Goal: Task Accomplishment & Management: Complete application form

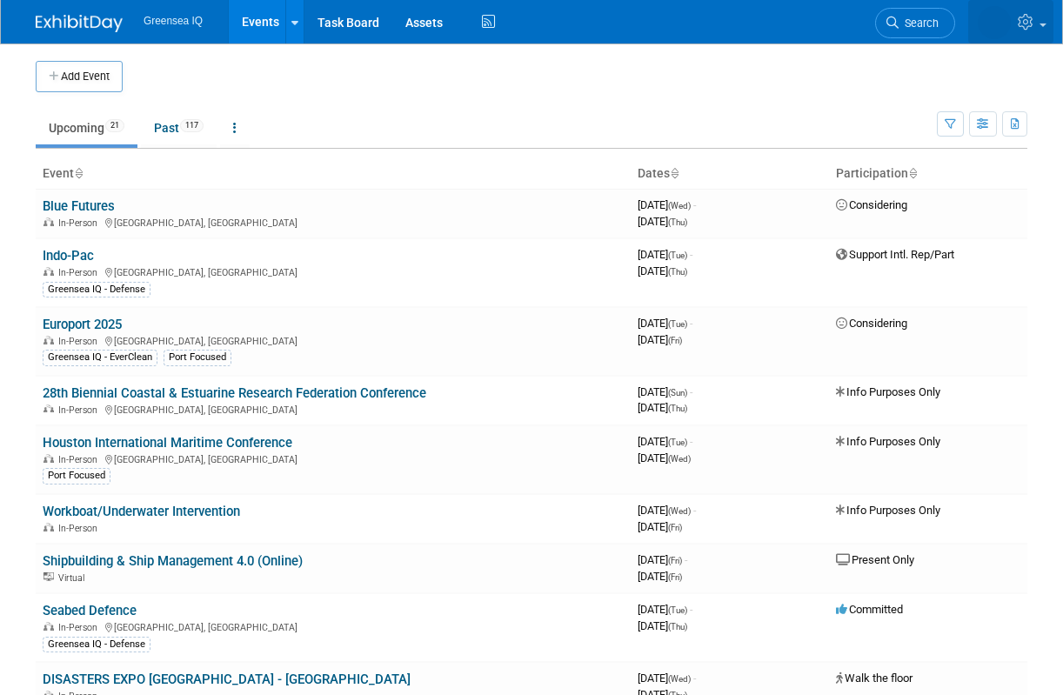
click at [1029, 22] on icon at bounding box center [1028, 22] width 20 height 16
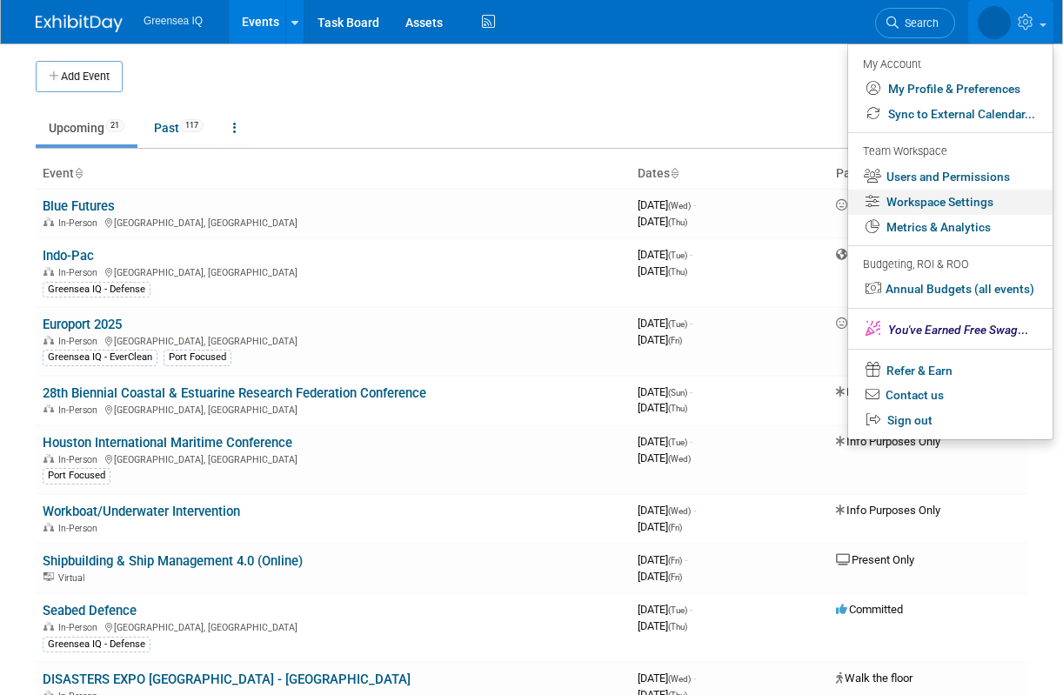
click at [964, 202] on link "Workspace Settings" at bounding box center [950, 202] width 204 height 25
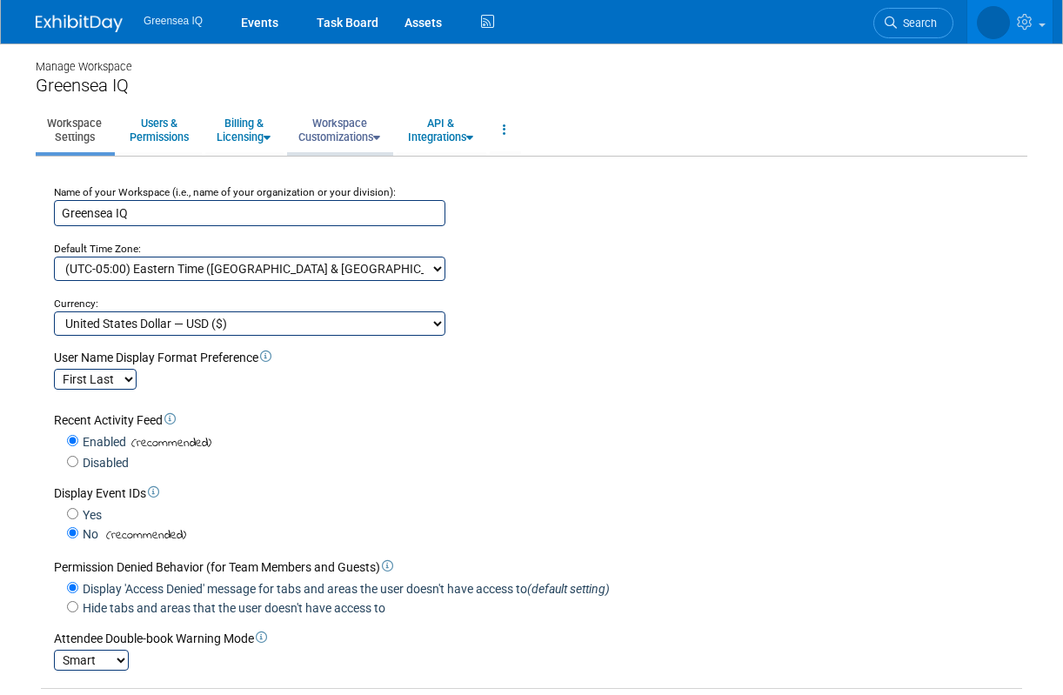
click at [334, 137] on link "Workspace Customizations" at bounding box center [339, 130] width 104 height 43
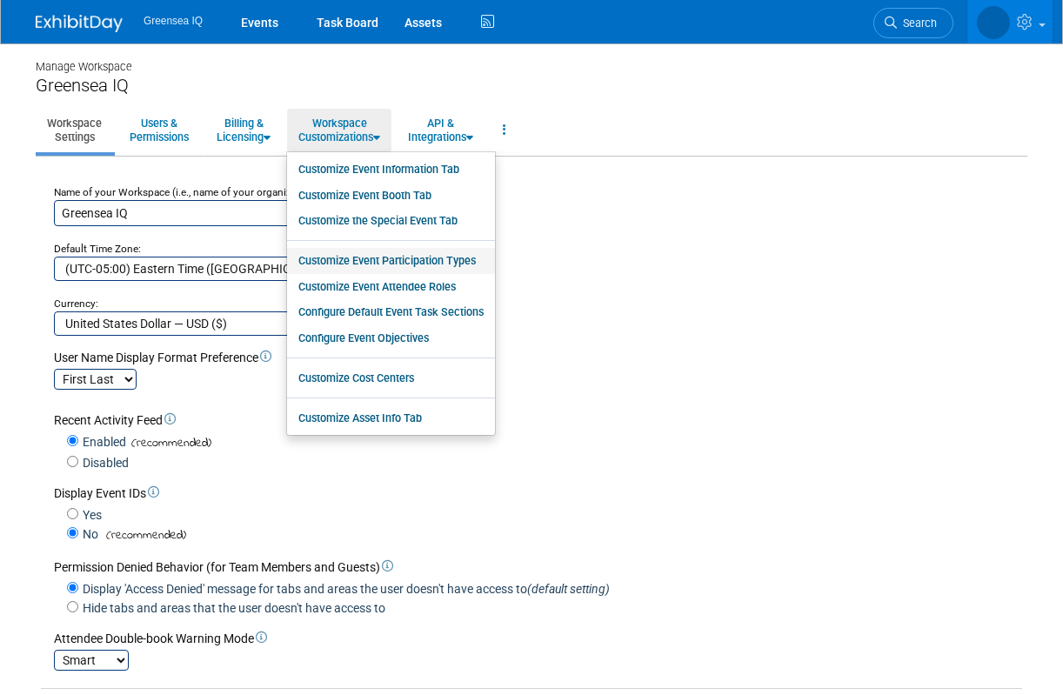
click at [362, 258] on link "Customize Event Participation Types" at bounding box center [391, 261] width 208 height 26
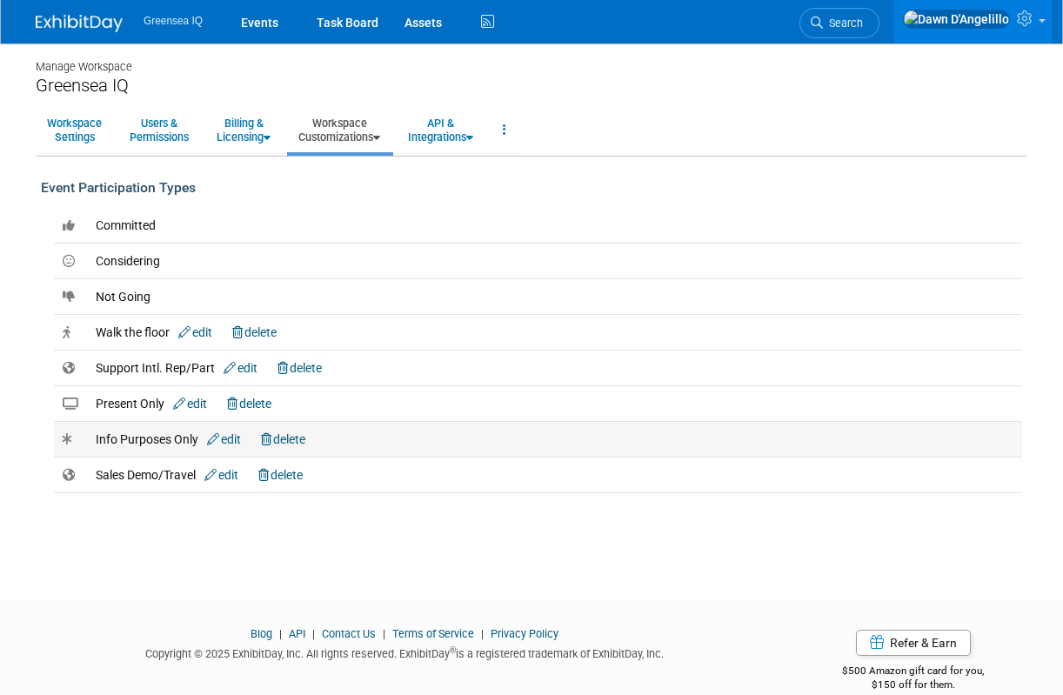
click at [237, 438] on link "edit" at bounding box center [224, 439] width 34 height 14
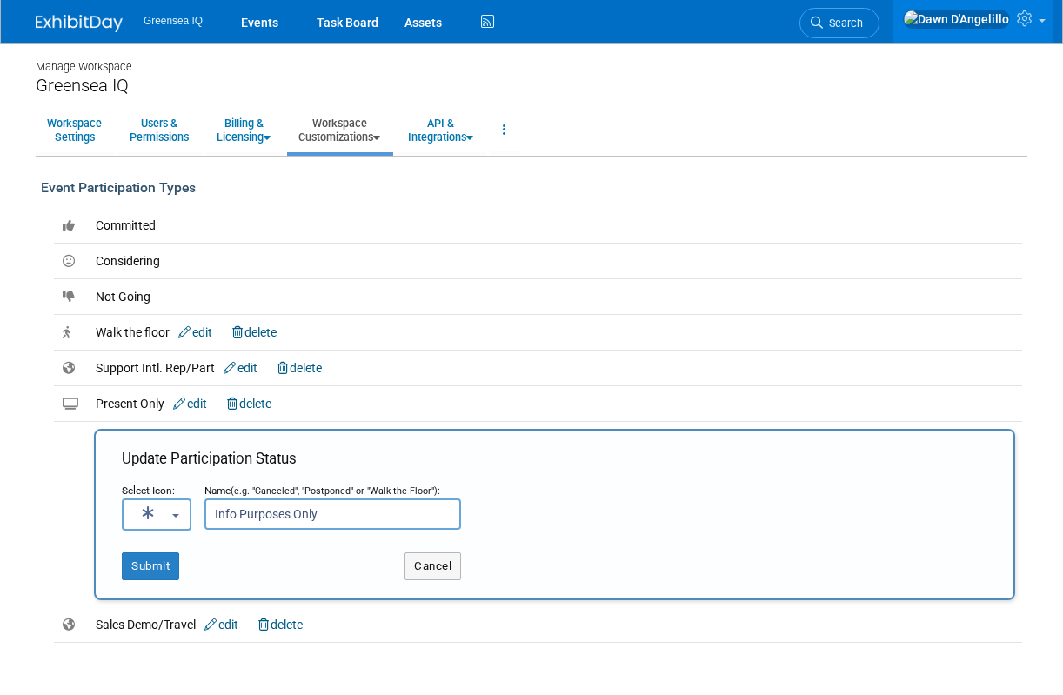
drag, startPoint x: 234, startPoint y: 518, endPoint x: 205, endPoint y: 511, distance: 29.5
click at [205, 511] on input "Info Purposes Only" at bounding box center [332, 513] width 257 height 31
click at [333, 515] on input "Planning Purposes Only" at bounding box center [332, 513] width 257 height 31
type input "Planning Purposes"
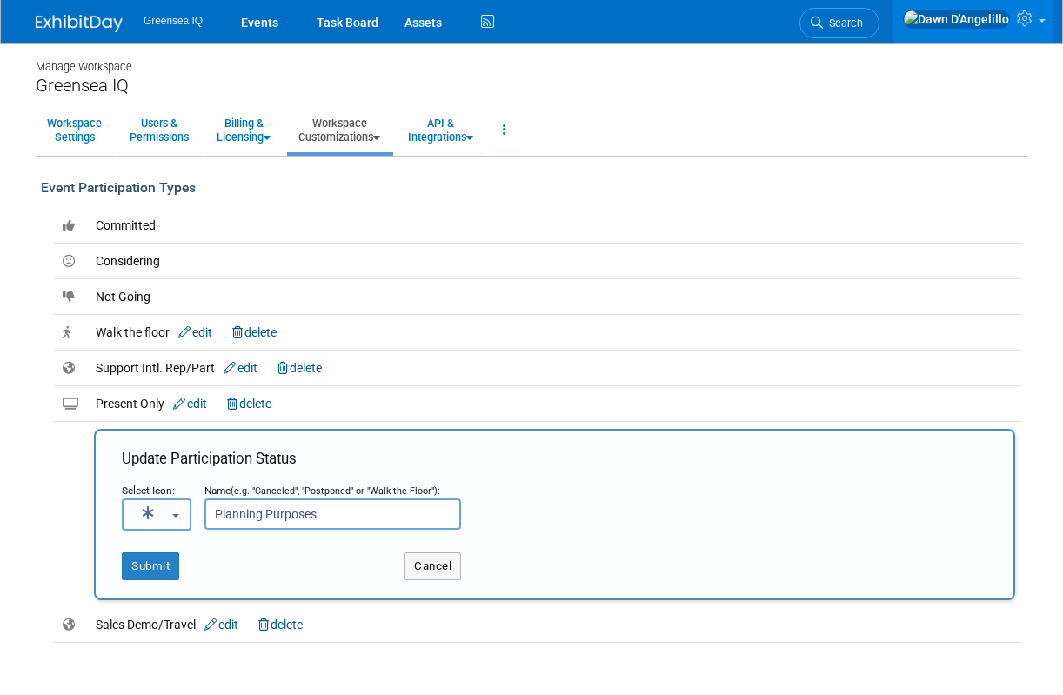
click at [169, 512] on button "button" at bounding box center [157, 514] width 70 height 32
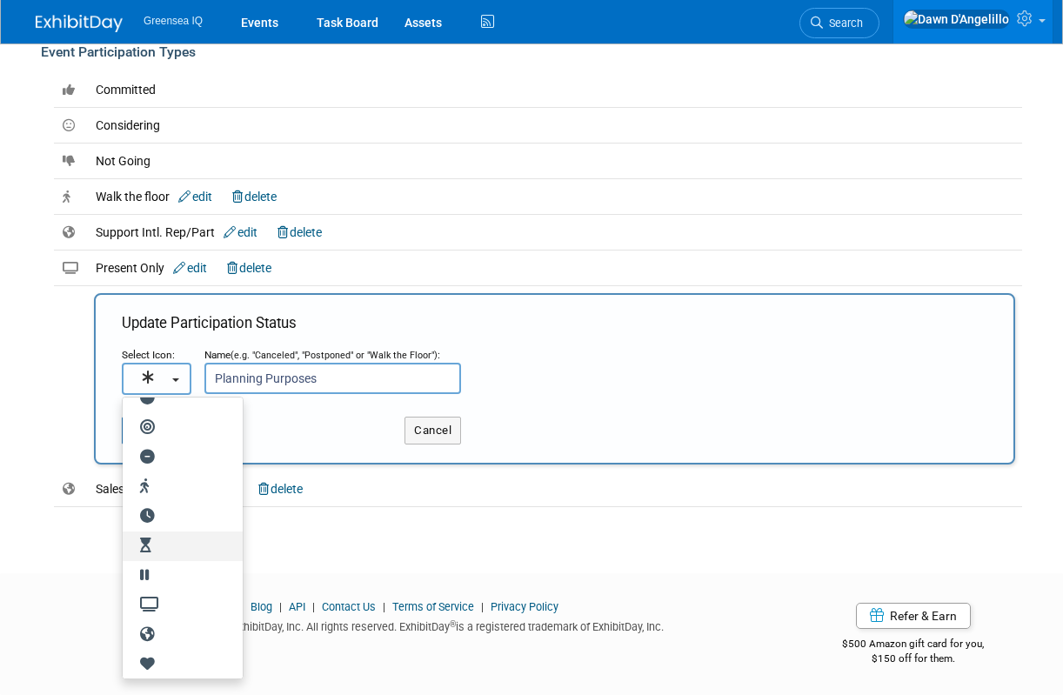
scroll to position [116, 0]
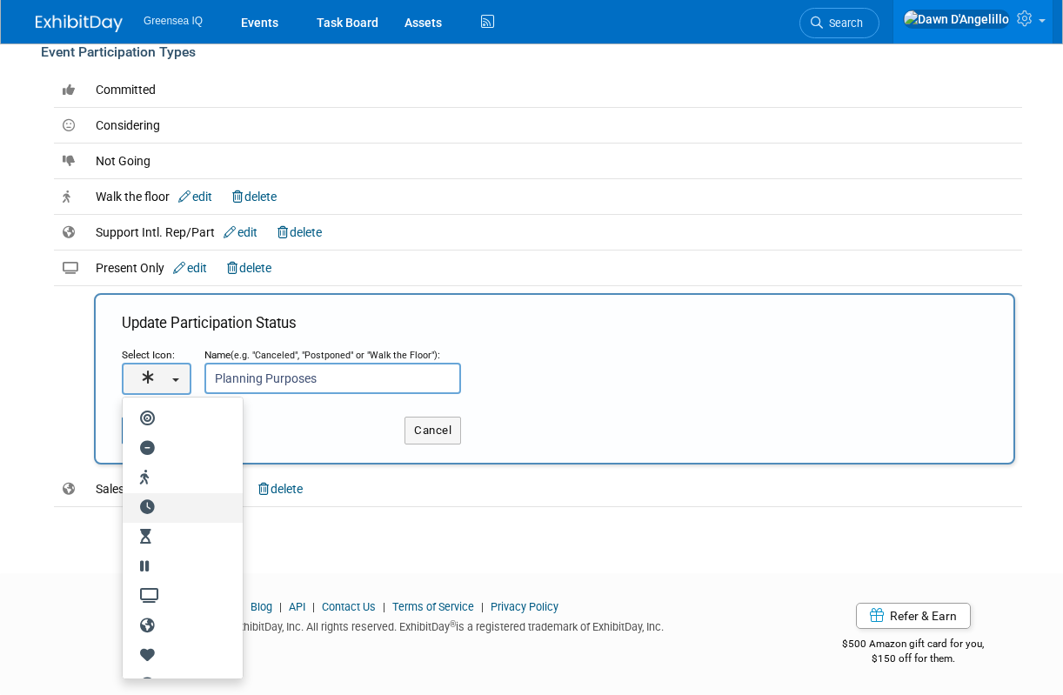
click at [157, 505] on icon at bounding box center [148, 507] width 35 height 15
click at [125, 505] on input "radio" at bounding box center [119, 508] width 11 height 11
select select "fas fa-clock"
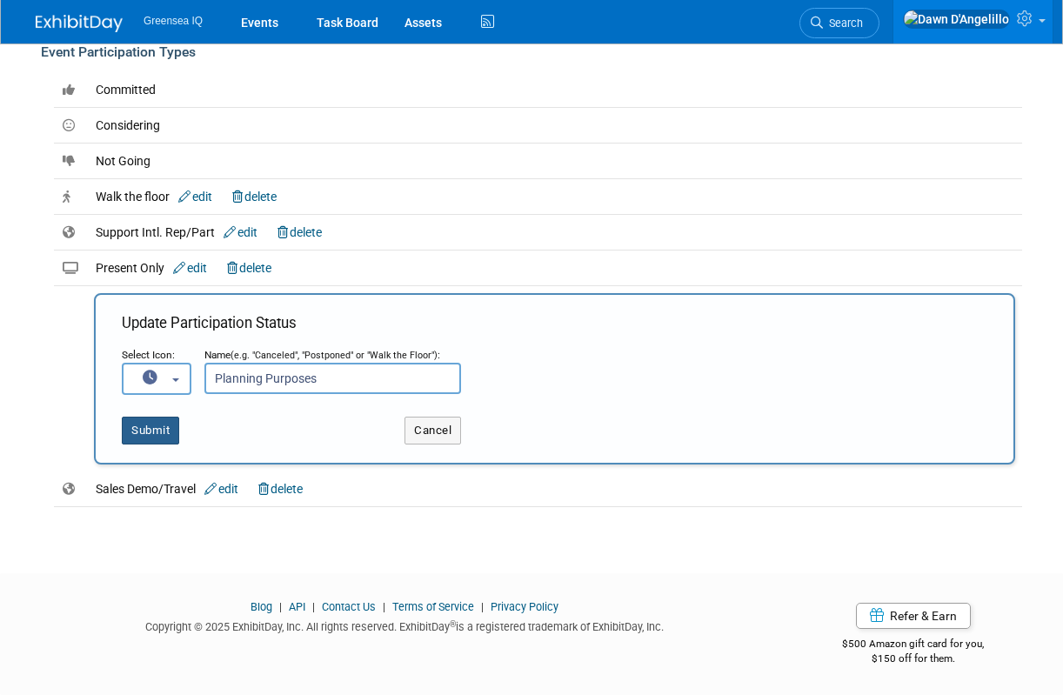
click at [152, 434] on button "Submit" at bounding box center [150, 431] width 57 height 28
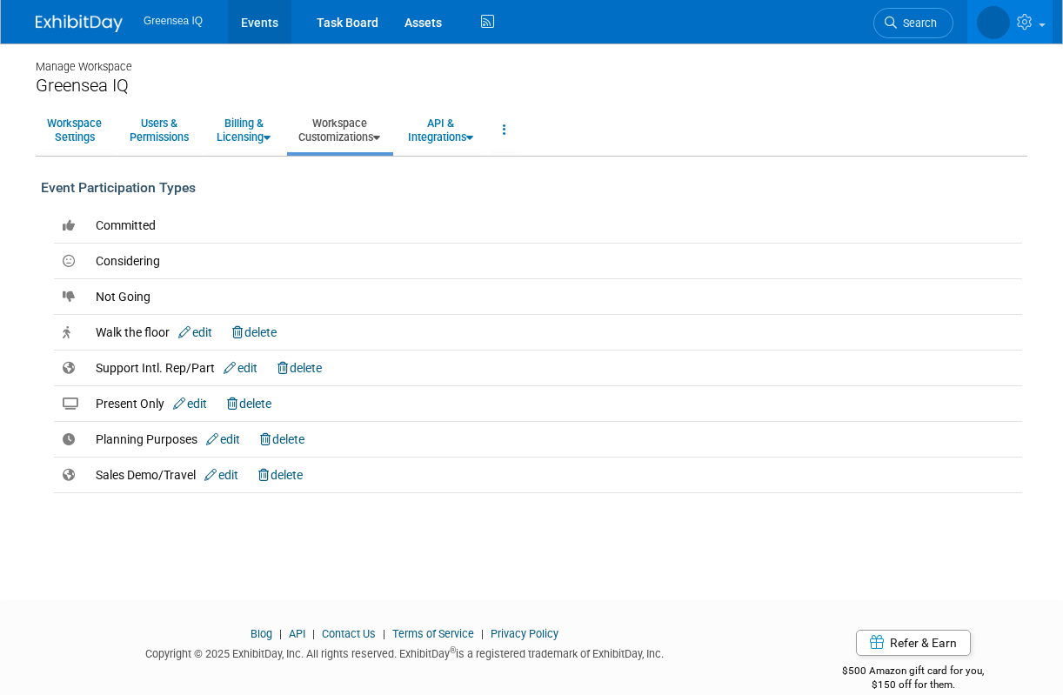
click at [257, 17] on link "Events" at bounding box center [260, 21] width 64 height 43
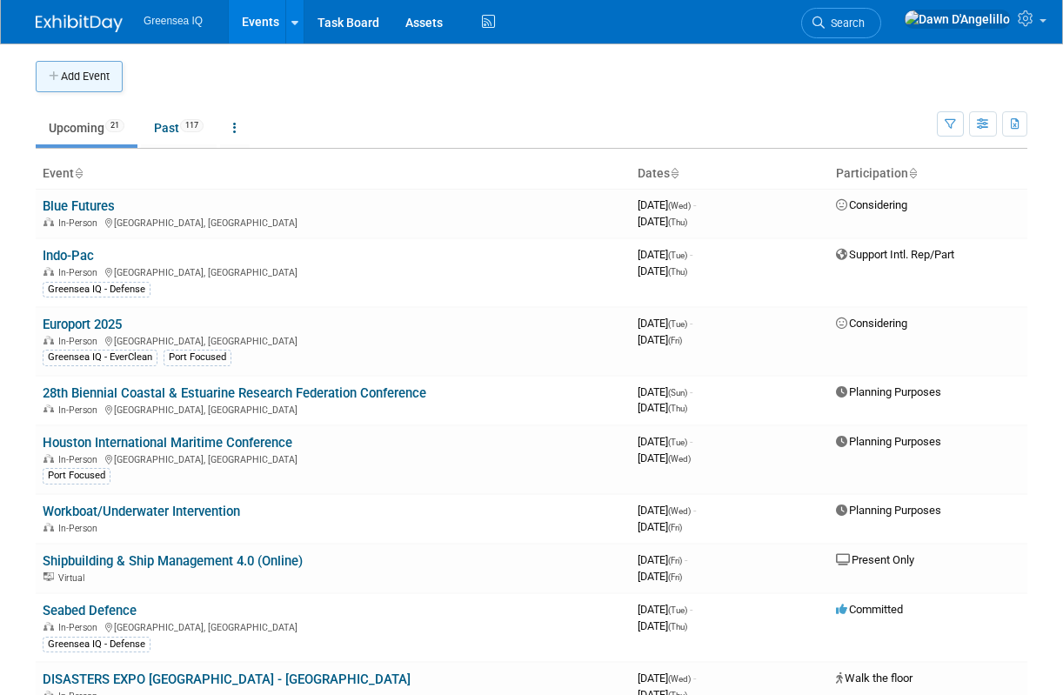
click at [91, 72] on button "Add Event" at bounding box center [79, 76] width 87 height 31
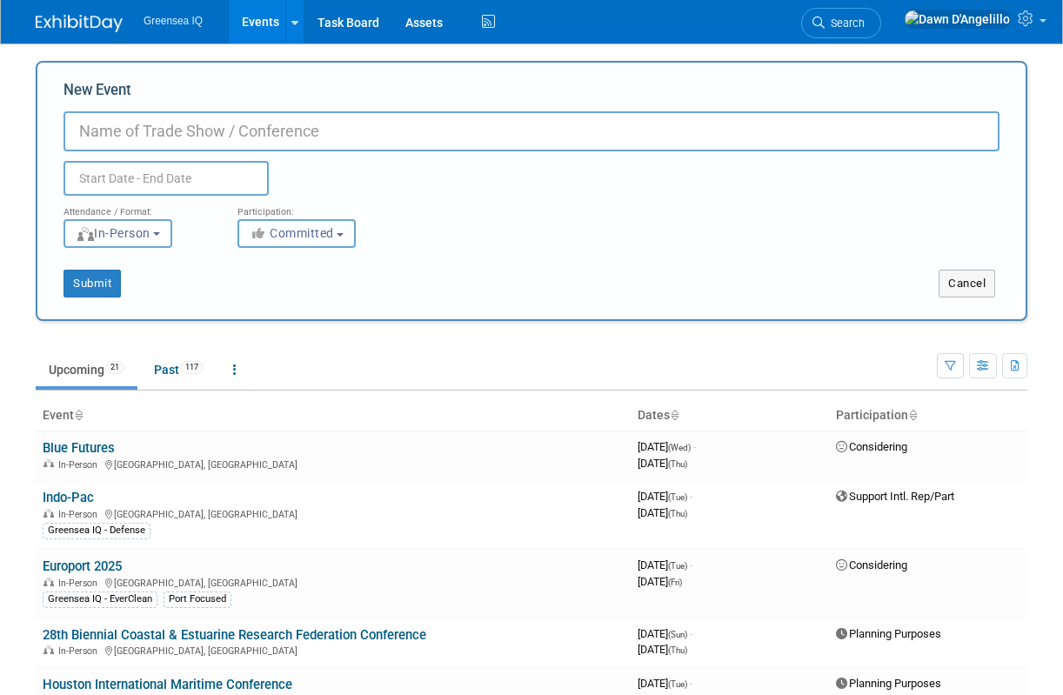
click at [277, 226] on span "Committed" at bounding box center [292, 233] width 84 height 14
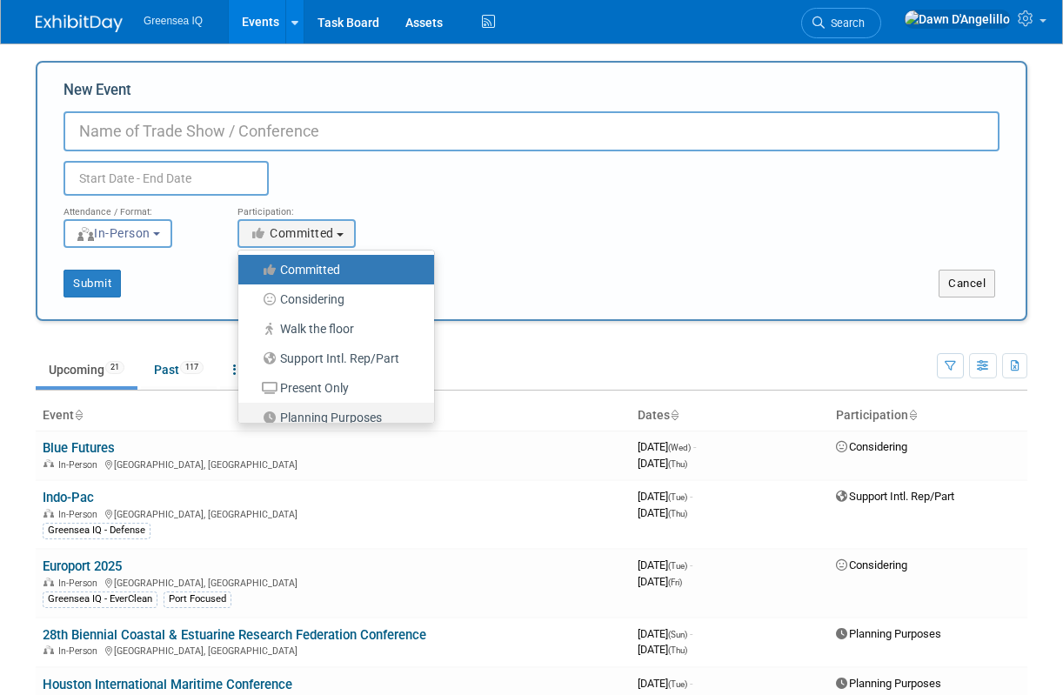
click at [308, 413] on label "Planning Purposes" at bounding box center [332, 417] width 170 height 23
click at [254, 413] on input "Planning Purposes" at bounding box center [248, 417] width 11 height 11
select select "104"
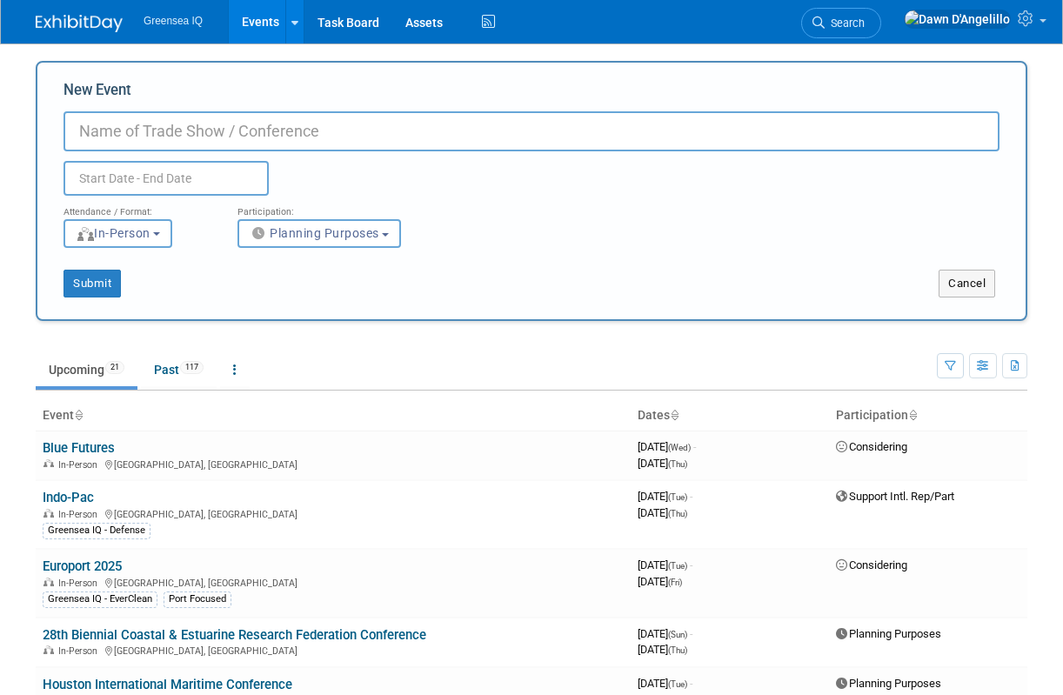
click at [110, 134] on input "New Event" at bounding box center [532, 131] width 936 height 40
paste input "Unmanned Maritime Systems Technology [GEOGRAPHIC_DATA]"
type input "Unmanned Maritime Systems Technology [GEOGRAPHIC_DATA]"
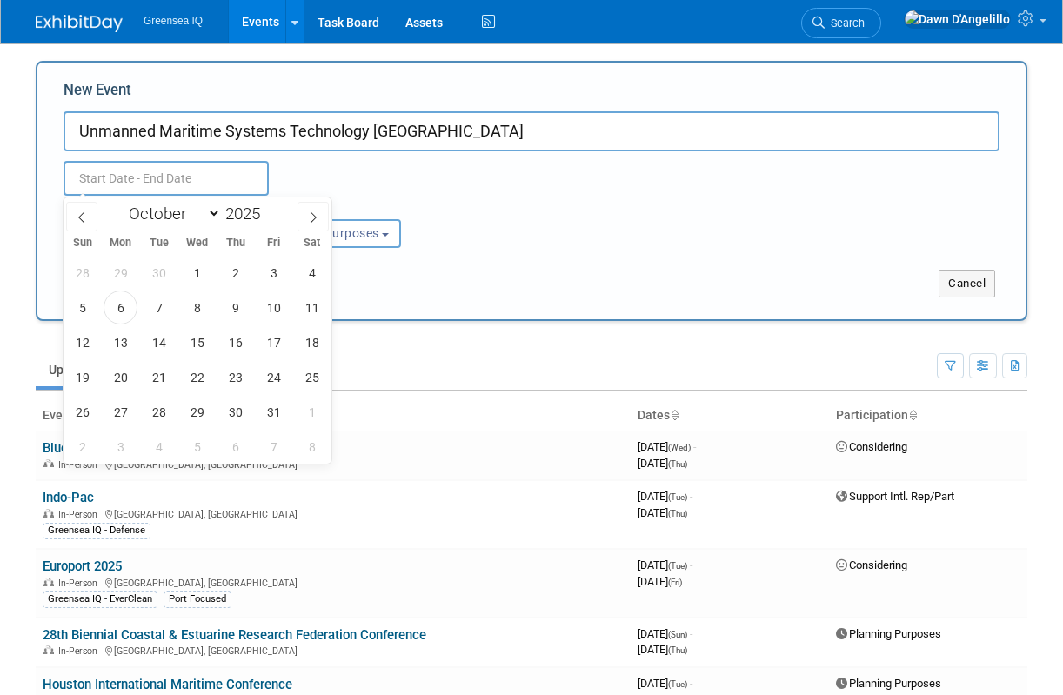
click at [123, 177] on input "text" at bounding box center [166, 178] width 205 height 35
click at [269, 209] on span at bounding box center [267, 209] width 12 height 10
type input "2026"
click at [195, 211] on select "January February March April May June July August September October November De…" at bounding box center [171, 214] width 100 height 22
select select "8"
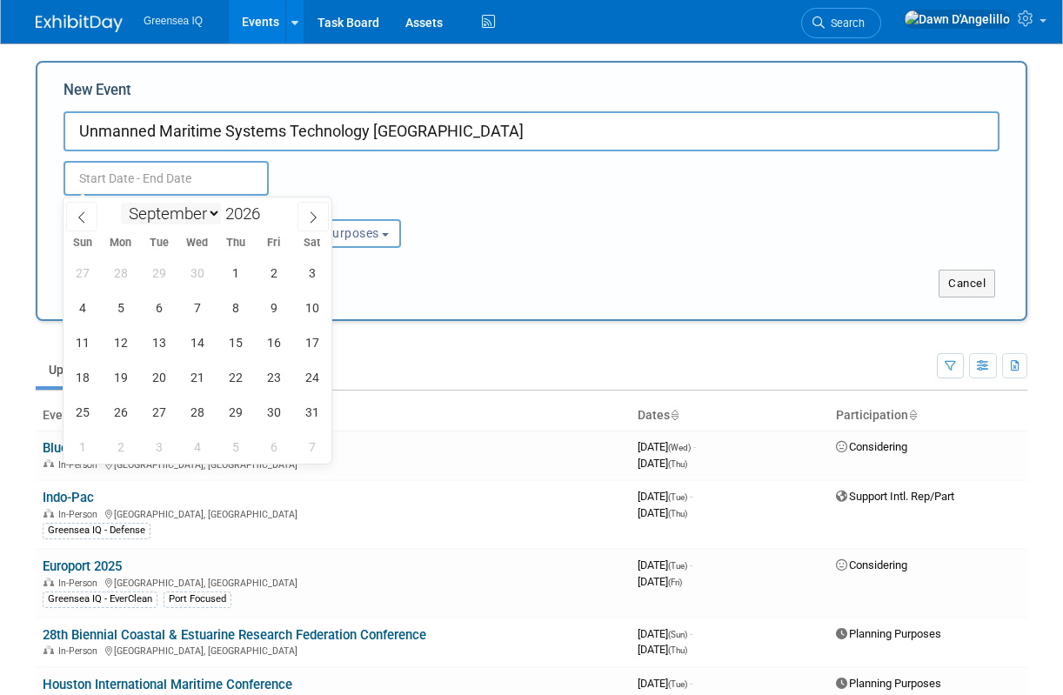
click at [121, 203] on select "January February March April May June July August September October November De…" at bounding box center [171, 214] width 100 height 22
click at [117, 344] on span "14" at bounding box center [121, 342] width 34 height 34
click at [200, 344] on span "16" at bounding box center [197, 342] width 34 height 34
type input "Sep 14, 2026 to Sep 16, 2026"
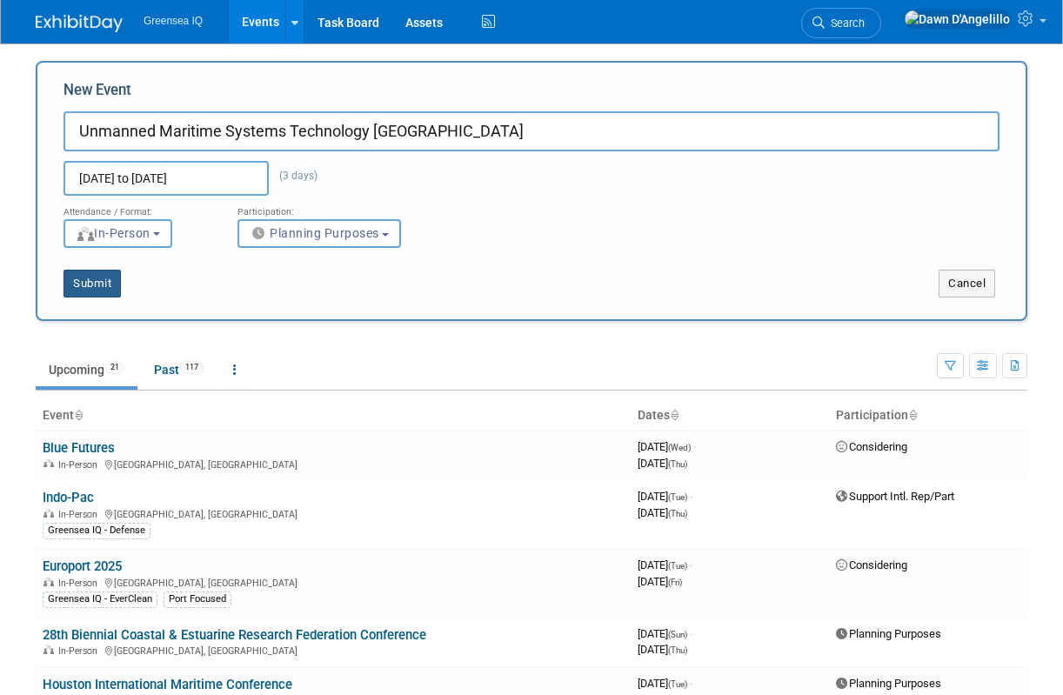
click at [93, 285] on button "Submit" at bounding box center [92, 284] width 57 height 28
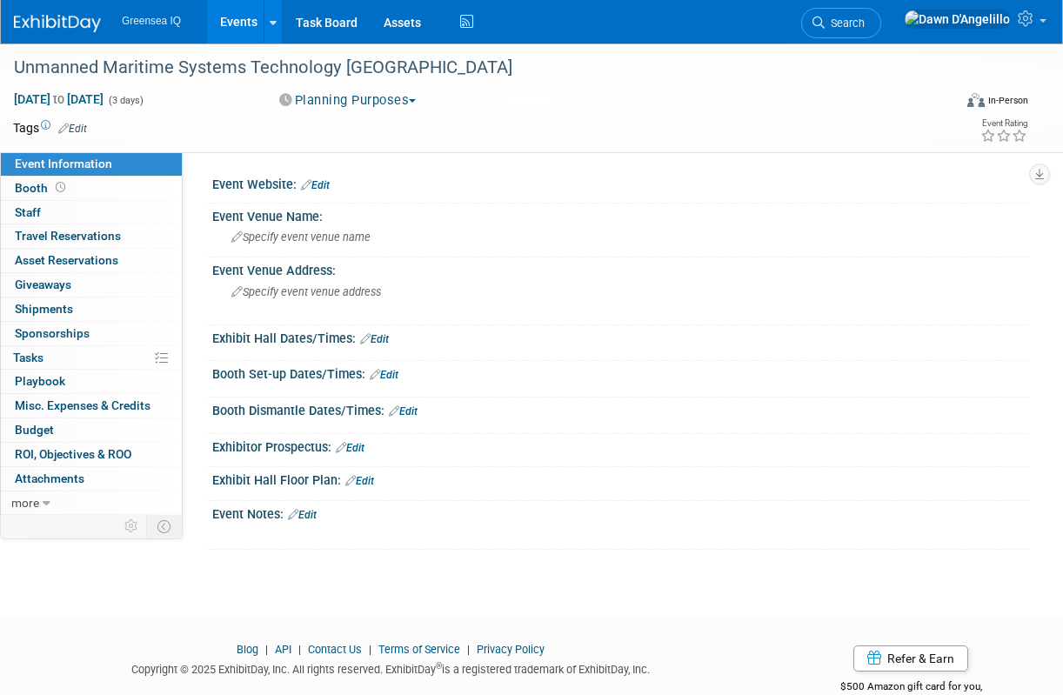
click at [326, 187] on link "Edit" at bounding box center [315, 185] width 29 height 12
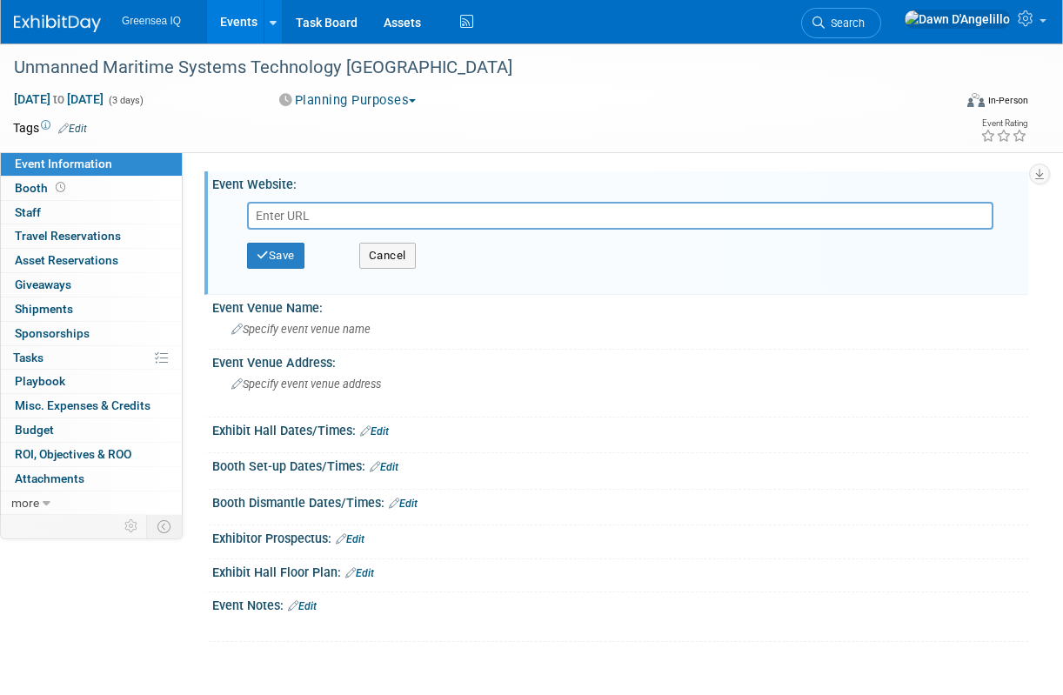
type input "Unmanned Maritime Systems Technology [GEOGRAPHIC_DATA]"
paste input "https://www.smgconferences.com/defence/northamerica/conference/umst-usa"
type input "https://www.smgconferences.com/defence/northamerica/conference/umst-usa"
click at [283, 252] on button "Save" at bounding box center [275, 256] width 57 height 26
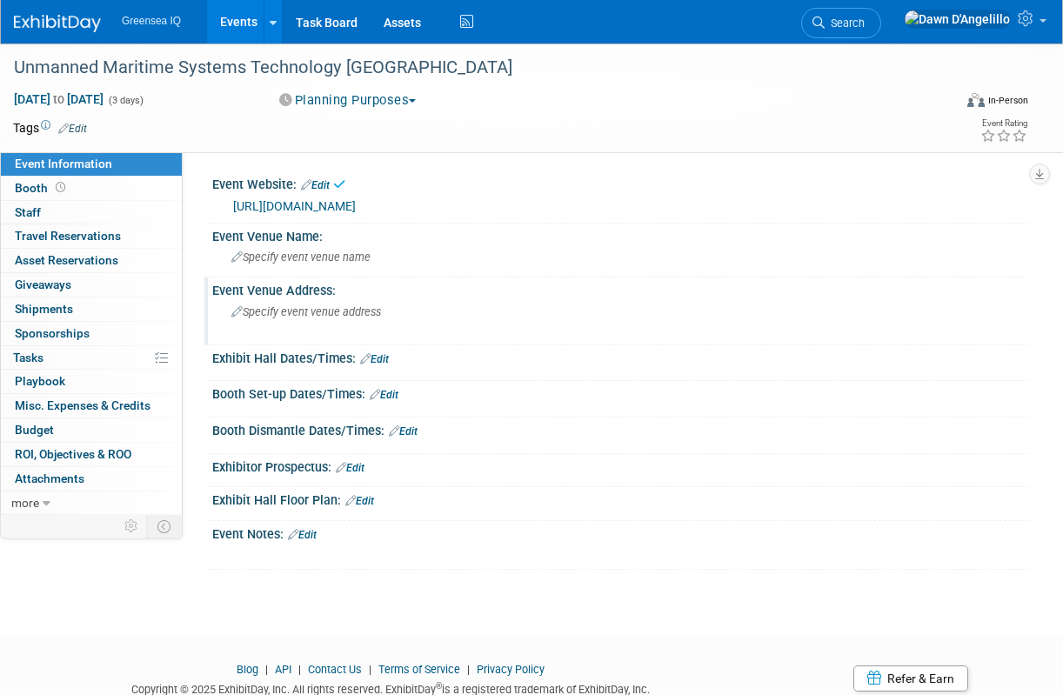
click at [277, 314] on span "Specify event venue address" at bounding box center [306, 311] width 150 height 13
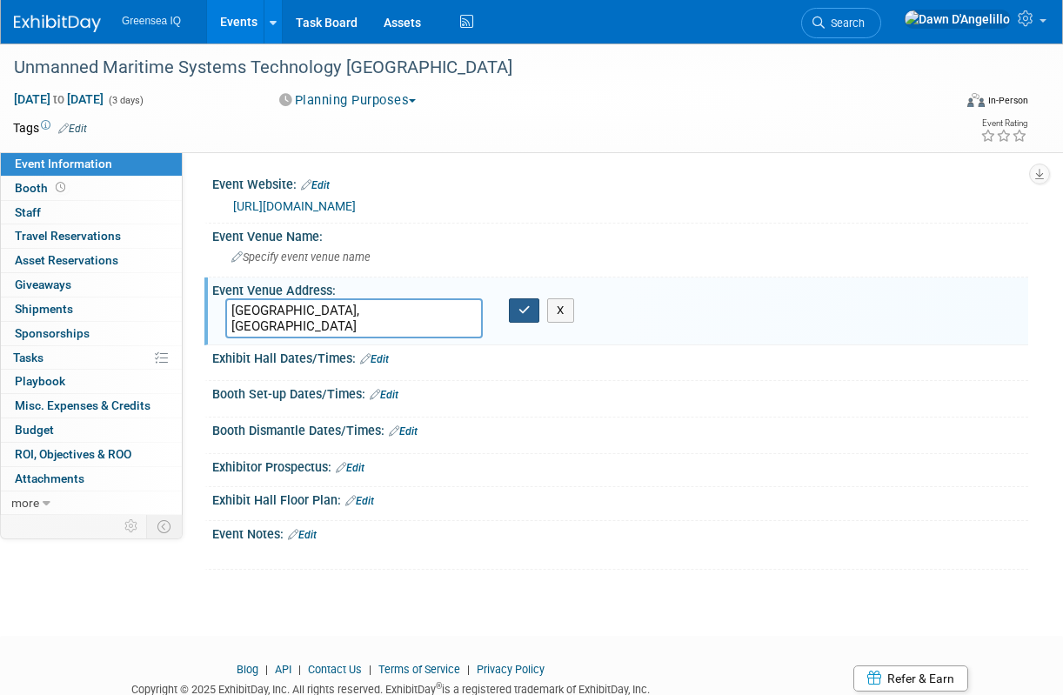
type textarea "[GEOGRAPHIC_DATA], [GEOGRAPHIC_DATA]"
click at [525, 310] on icon "button" at bounding box center [524, 309] width 12 height 11
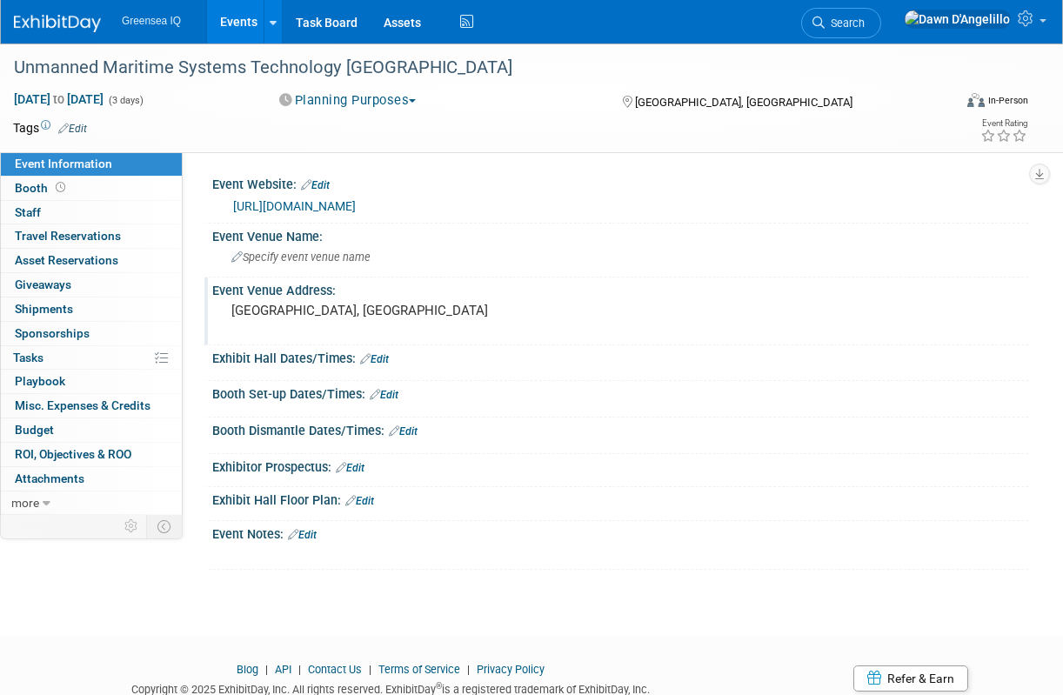
click at [242, 20] on link "Events" at bounding box center [239, 21] width 64 height 43
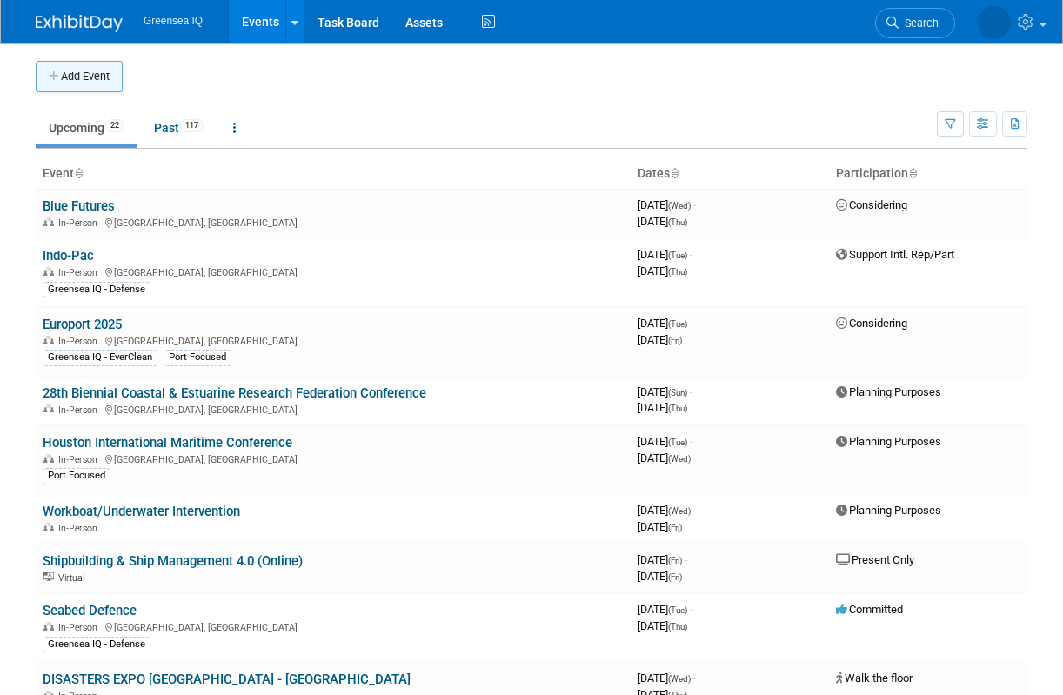
click at [81, 75] on button "Add Event" at bounding box center [79, 76] width 87 height 31
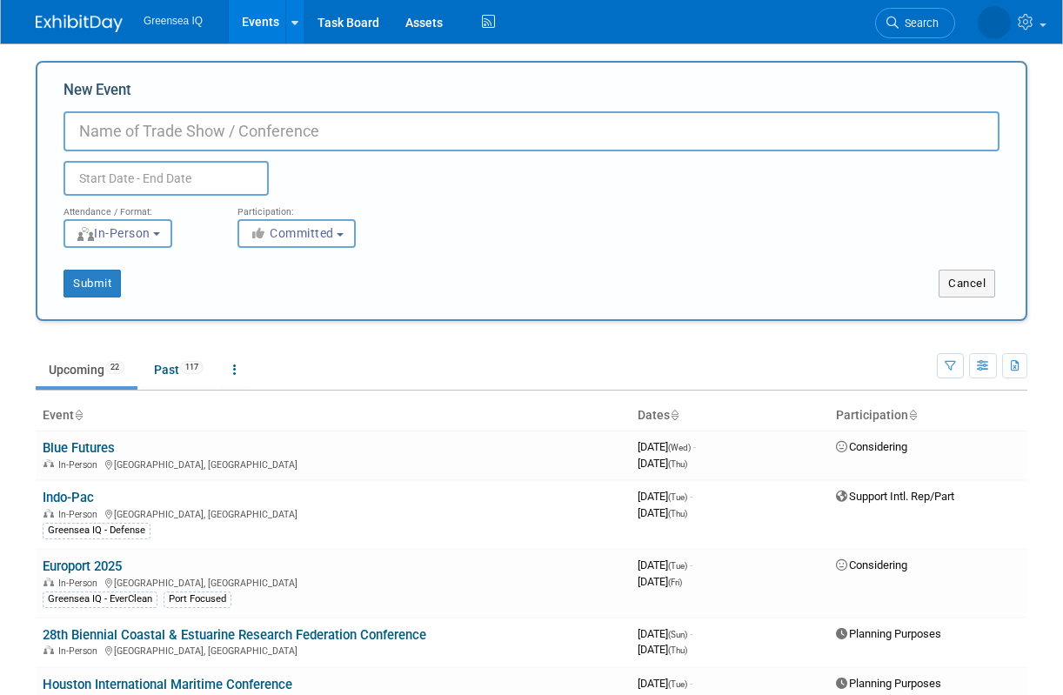
paste input "2025 Undersea Warfare Fall Conference"
drag, startPoint x: 121, startPoint y: 130, endPoint x: 57, endPoint y: 131, distance: 63.5
click at [57, 131] on div "New Event 2025 Undersea Warfare Fall Conference Duplicate Event Warning Attenda…" at bounding box center [532, 191] width 992 height 260
click at [204, 130] on input "Undersea Warfare Fall Conference" at bounding box center [532, 131] width 936 height 40
drag, startPoint x: 339, startPoint y: 133, endPoint x: 53, endPoint y: 118, distance: 286.6
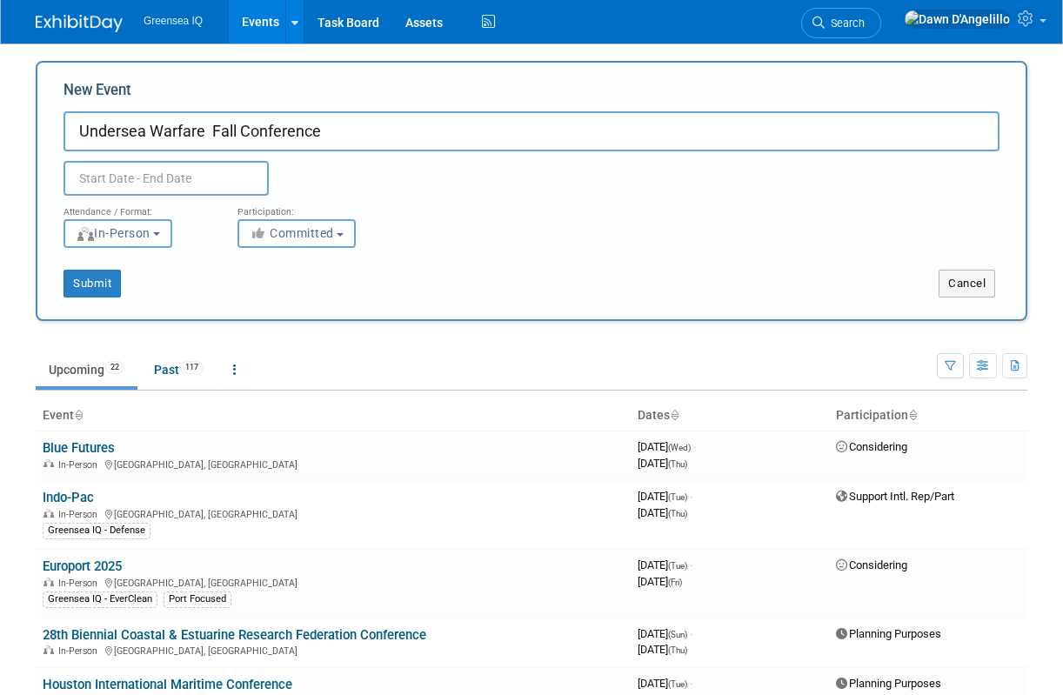
click at [53, 118] on div "New Event Undersea Warfare Fall Conference Duplicate Event Warning Attendance /…" at bounding box center [532, 191] width 992 height 260
paste input "International Conference on Marine Antifouling Technology"
type input "International Conference on Marine Antifouling Technology"
click at [160, 236] on button "In-Person" at bounding box center [118, 233] width 109 height 29
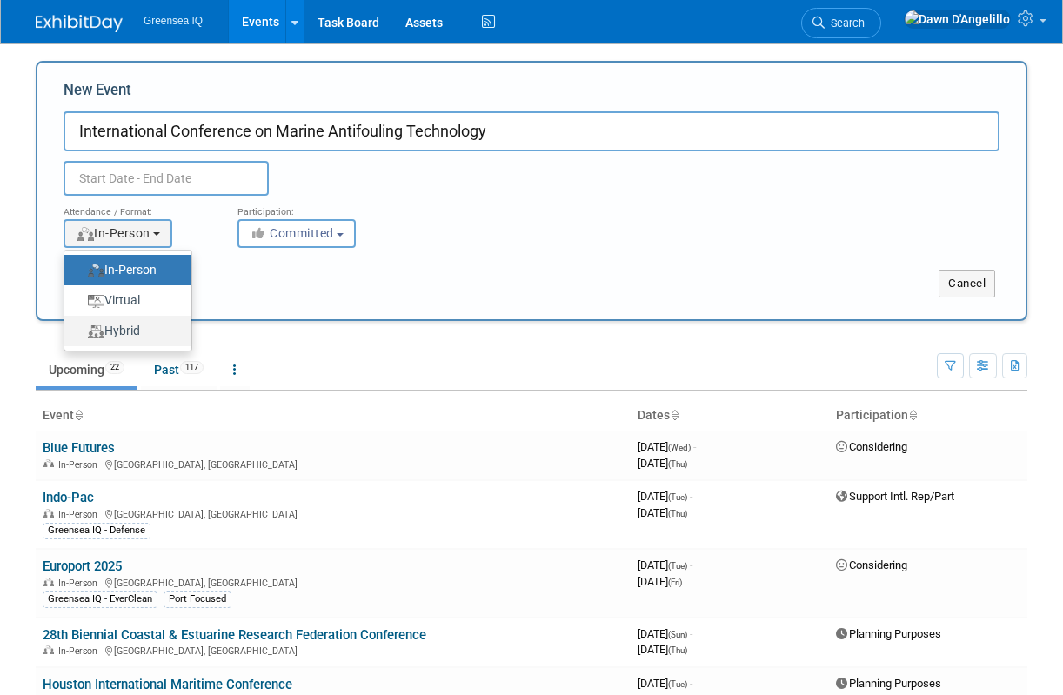
click at [144, 328] on label "Hybrid" at bounding box center [123, 330] width 101 height 23
click at [80, 328] on input "Hybrid" at bounding box center [74, 330] width 11 height 11
select select "3"
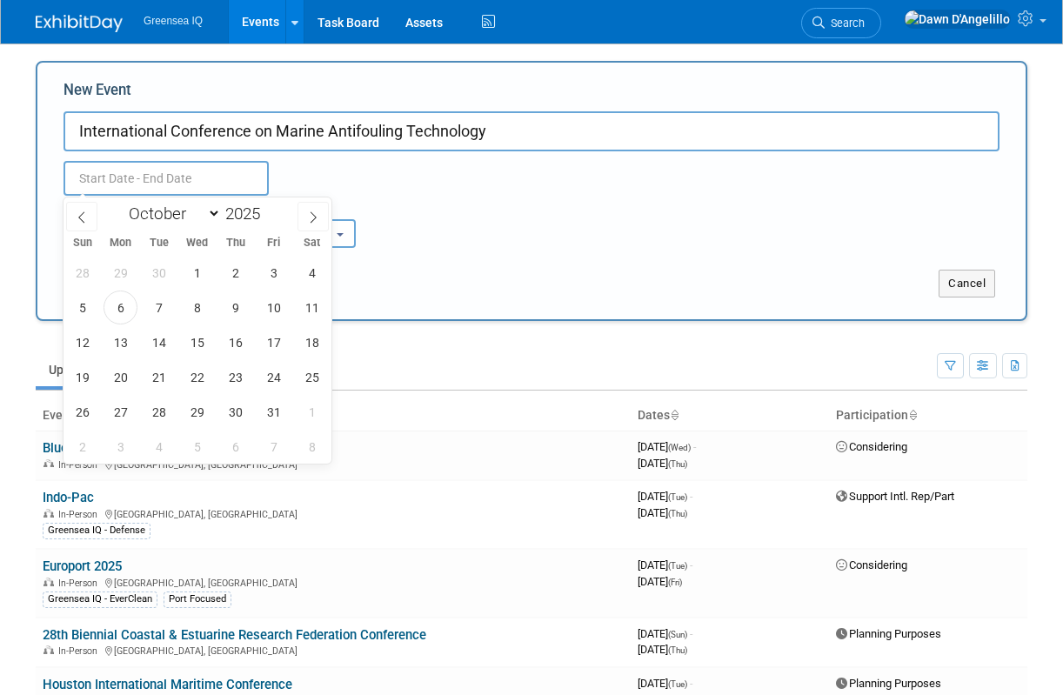
click at [167, 175] on input "text" at bounding box center [166, 178] width 205 height 35
click at [269, 208] on span at bounding box center [267, 209] width 12 height 10
type input "2026"
click at [217, 213] on select "January February March April May June July August September October November De…" at bounding box center [171, 214] width 100 height 22
select select "6"
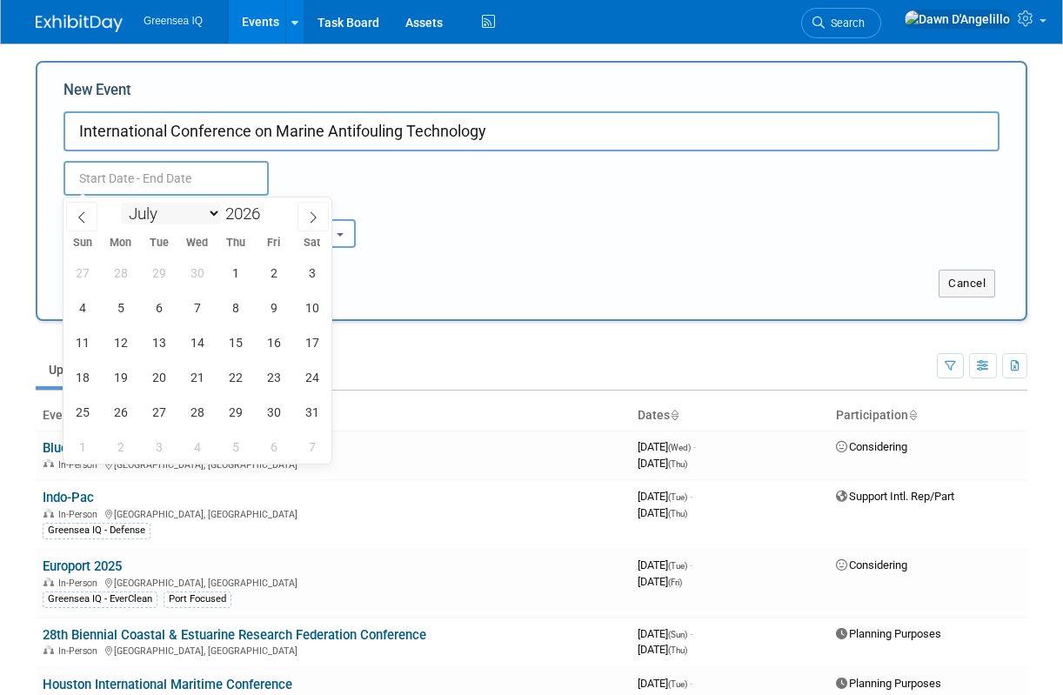
click at [121, 203] on select "January February March April May June July August September October November De…" at bounding box center [171, 214] width 100 height 22
click at [197, 345] on span "15" at bounding box center [197, 342] width 34 height 34
click at [237, 344] on span "16" at bounding box center [235, 342] width 34 height 34
type input "Jul 15, 2026 to Jul 16, 2026"
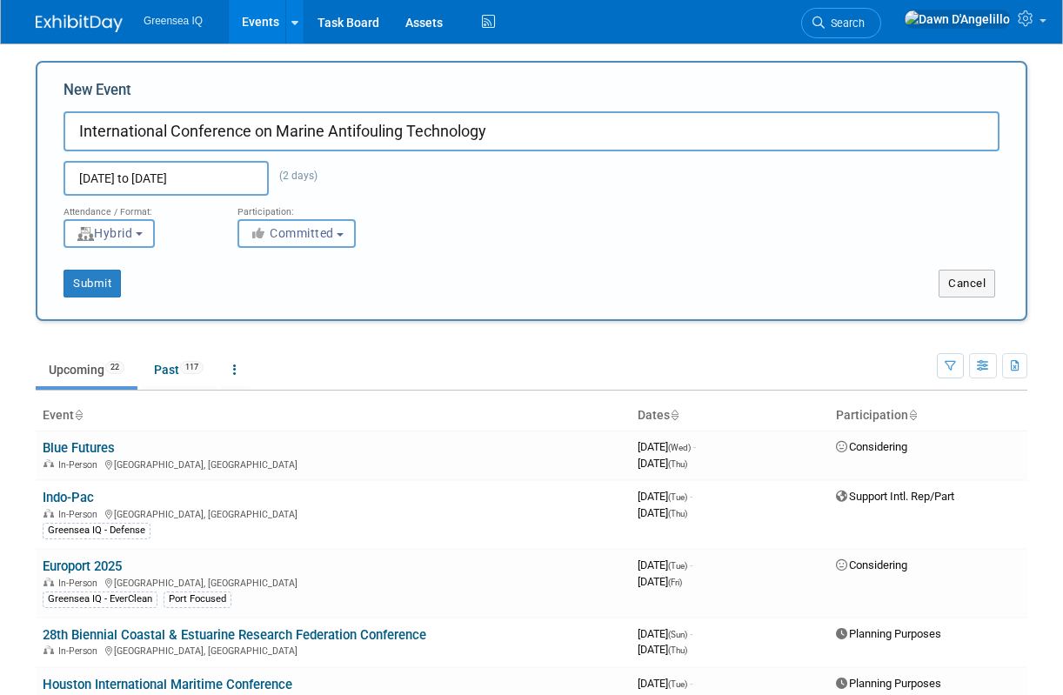
click at [339, 230] on button "Committed" at bounding box center [296, 233] width 118 height 29
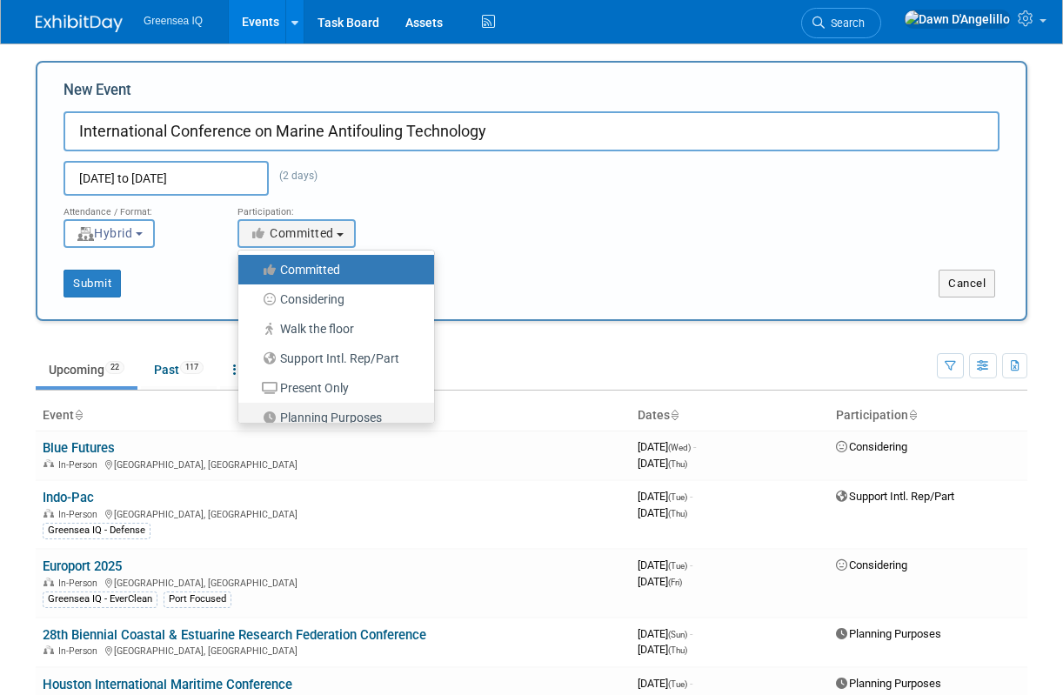
click at [334, 411] on label "Planning Purposes" at bounding box center [332, 417] width 170 height 23
click at [254, 412] on input "Planning Purposes" at bounding box center [248, 417] width 11 height 11
select select "104"
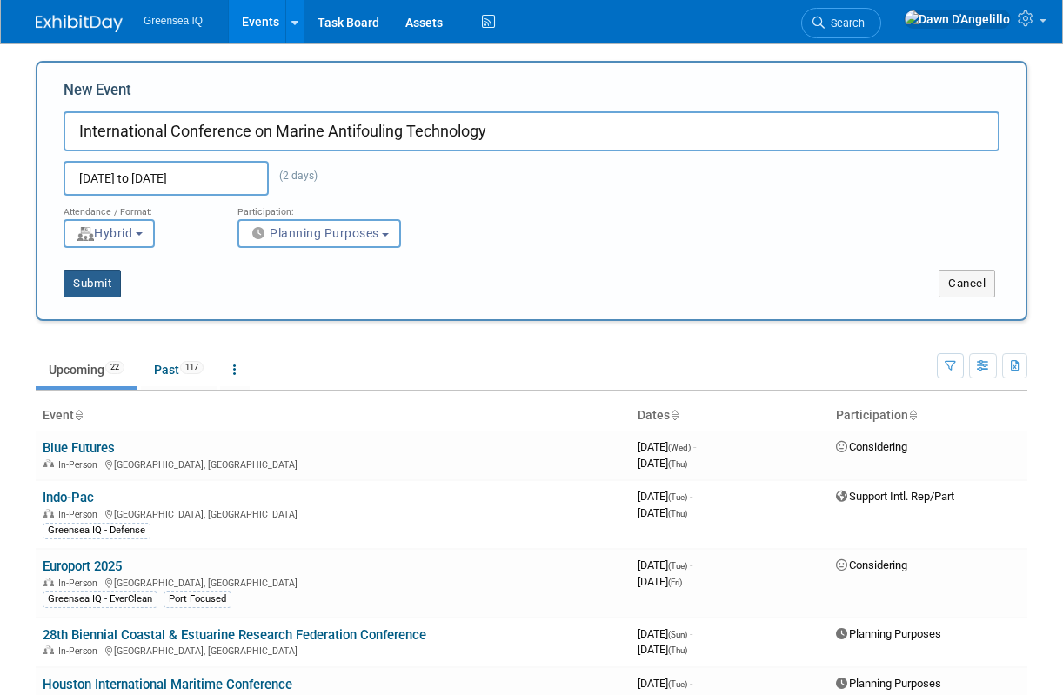
click at [100, 279] on button "Submit" at bounding box center [92, 284] width 57 height 28
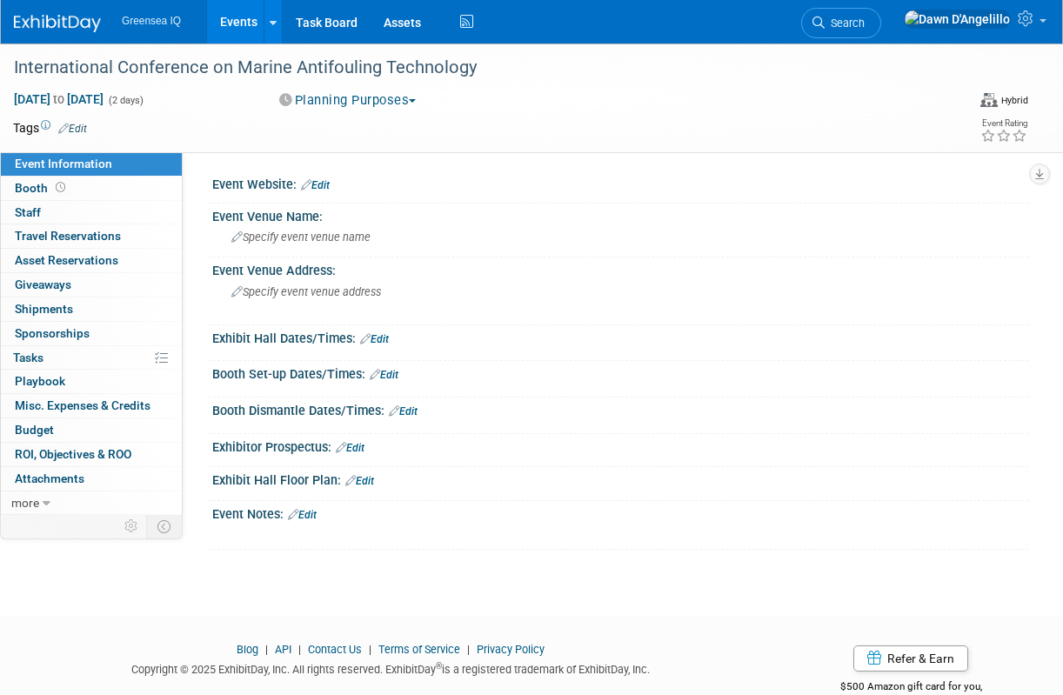
click at [325, 185] on link "Edit" at bounding box center [315, 185] width 29 height 12
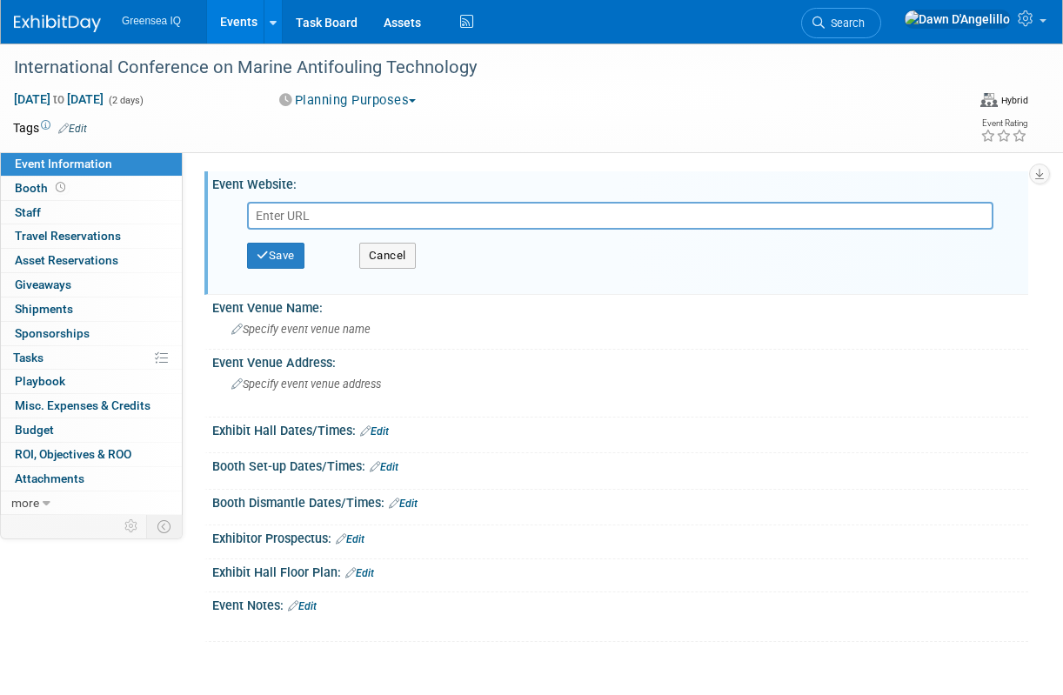
type input "International Conference on Marine Antifouling Technology"
paste input "[URL][DOMAIN_NAME]"
type input "[URL][DOMAIN_NAME]"
click at [282, 257] on button "Save" at bounding box center [275, 256] width 57 height 26
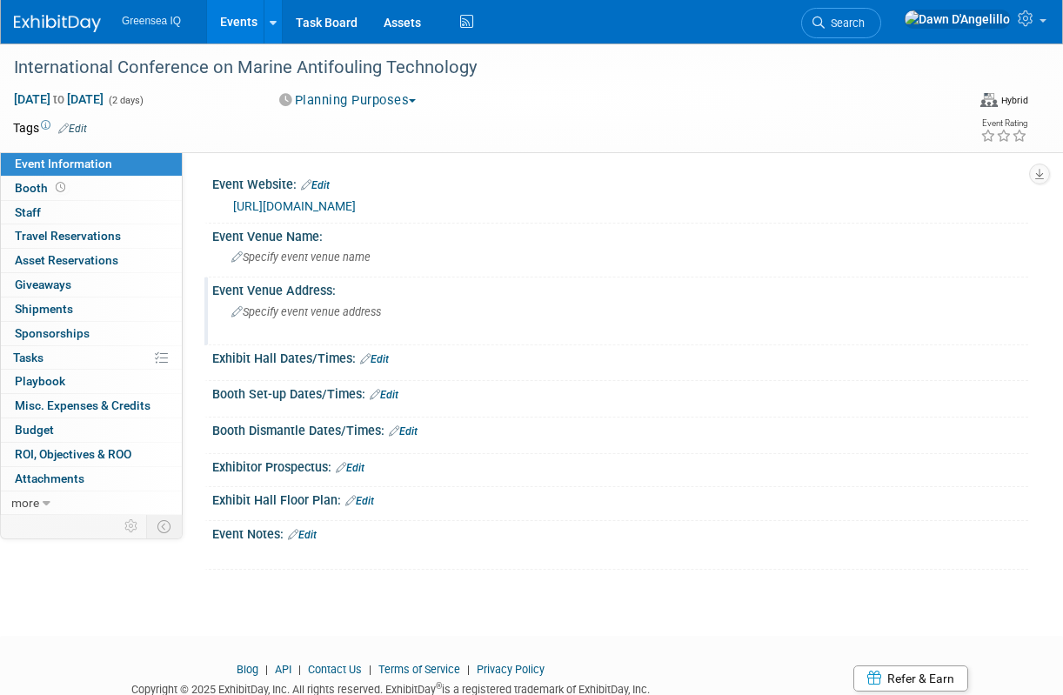
click at [308, 313] on span "Specify event venue address" at bounding box center [306, 311] width 150 height 13
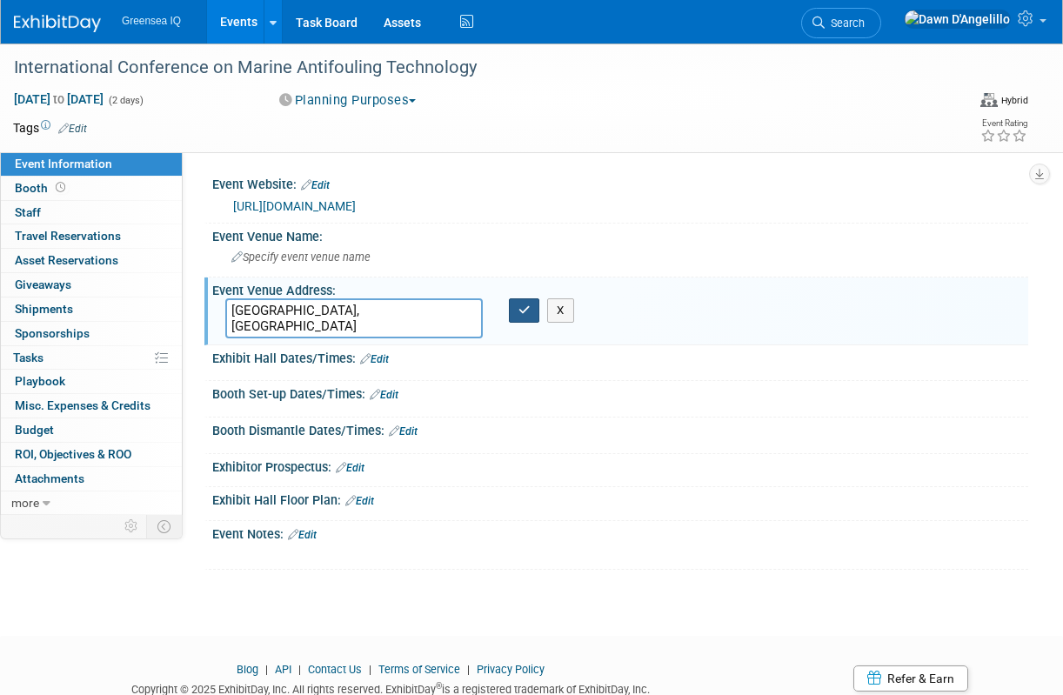
type textarea "[GEOGRAPHIC_DATA], [GEOGRAPHIC_DATA]"
click at [524, 309] on icon "button" at bounding box center [524, 309] width 12 height 11
